Goal: Task Accomplishment & Management: Manage account settings

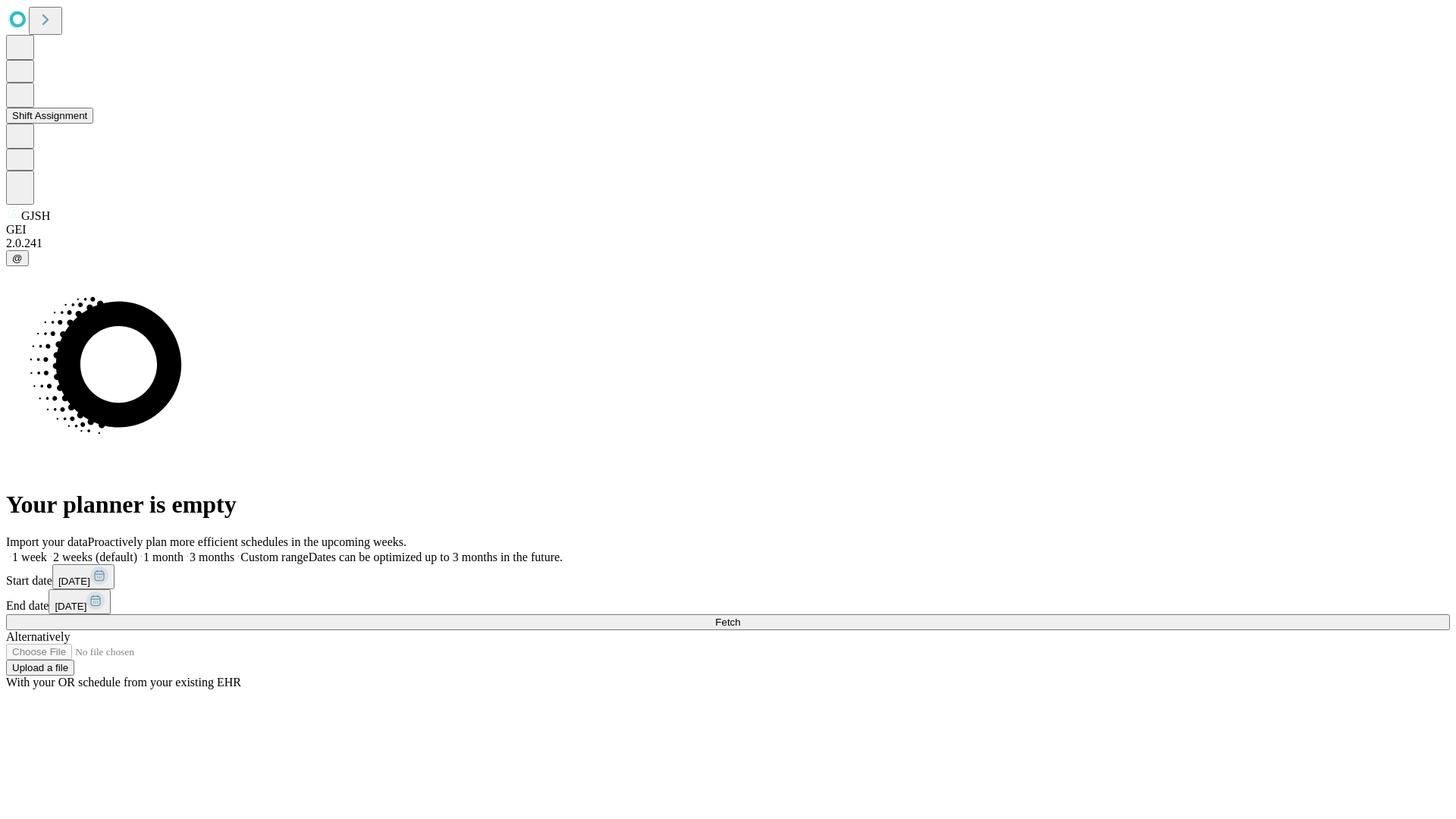
click at [93, 124] on button "Shift Assignment" at bounding box center [50, 115] width 87 height 16
